Goal: Task Accomplishment & Management: Manage account settings

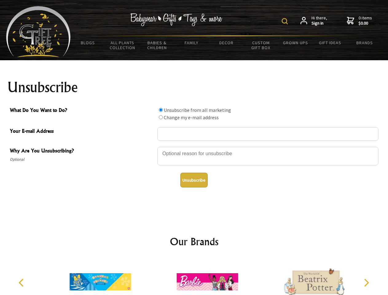
click at [286, 21] on img at bounding box center [285, 21] width 6 height 6
click at [194, 147] on div at bounding box center [267, 157] width 221 height 22
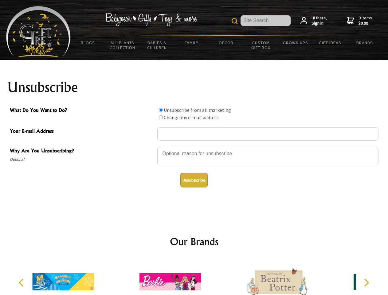
click at [161, 110] on input "What Do You Want to Do?" at bounding box center [161, 110] width 4 height 4
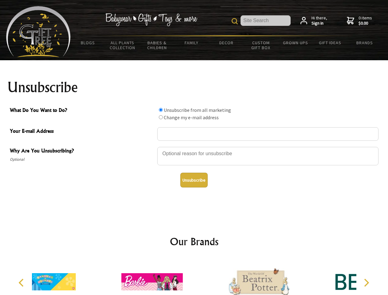
click at [161, 117] on input "What Do You Want to Do?" at bounding box center [161, 117] width 4 height 4
radio input "true"
click at [194, 180] on button "Unsubscribe" at bounding box center [193, 180] width 27 height 15
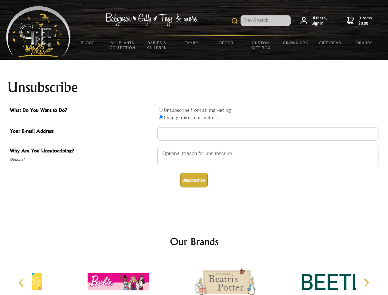
click at [22, 283] on icon "Previous" at bounding box center [22, 283] width 8 height 8
click at [366, 283] on icon "Next" at bounding box center [366, 283] width 8 height 8
